Goal: Information Seeking & Learning: Learn about a topic

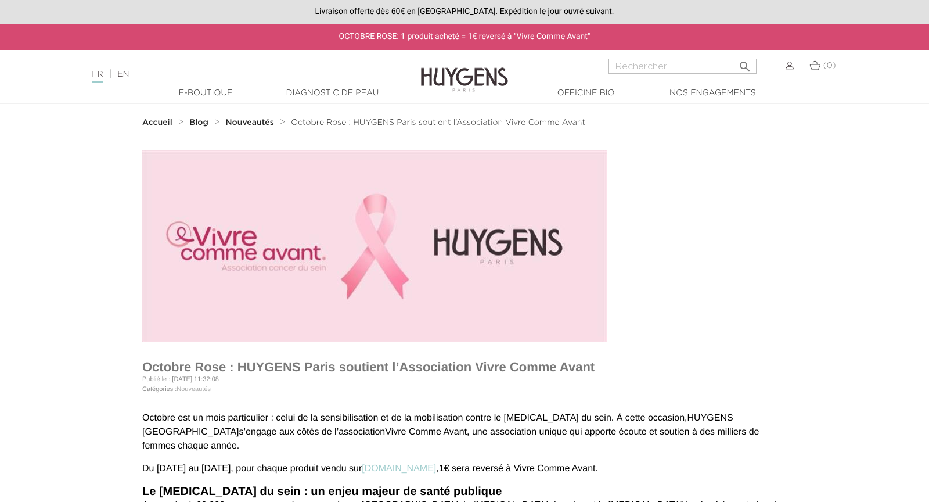
click at [129, 76] on link "EN" at bounding box center [123, 74] width 12 height 8
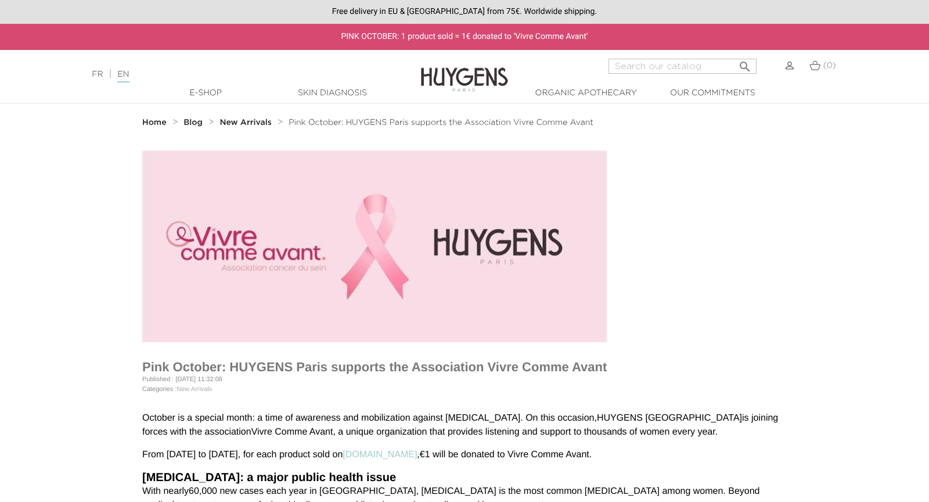
click at [103, 76] on link "FR" at bounding box center [97, 74] width 11 height 8
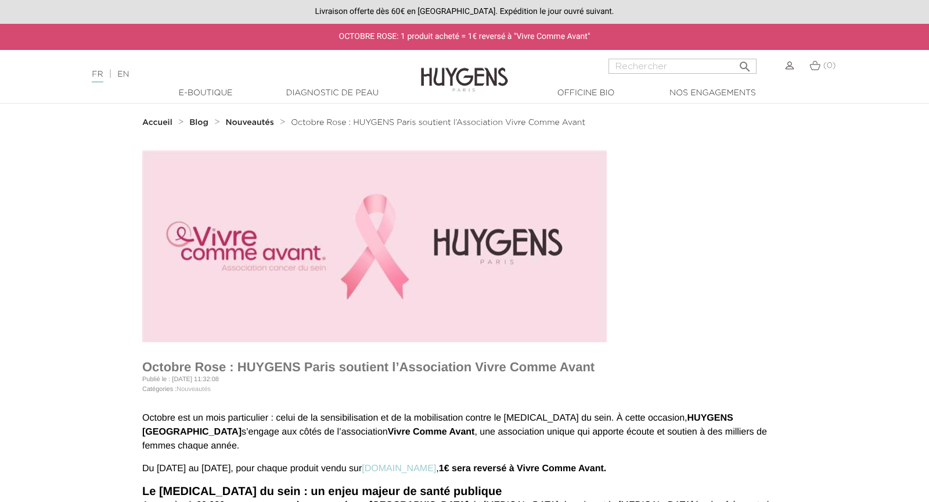
click at [267, 40] on div "OCTOBRE ROSE: 1 produit acheté = 1€ reversé à "Vivre Comme Avant"" at bounding box center [464, 37] width 929 height 26
